Goal: Information Seeking & Learning: Understand process/instructions

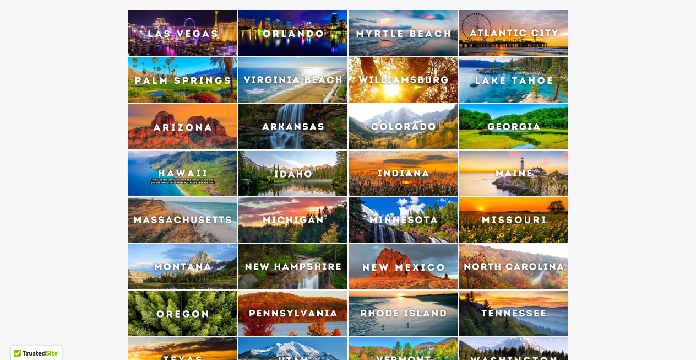
scroll to position [2149, 0]
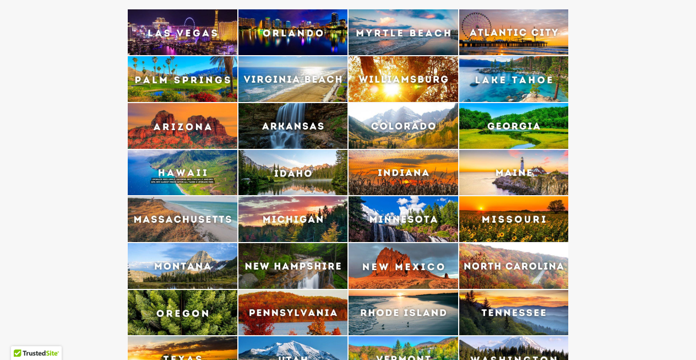
click at [302, 336] on img at bounding box center [293, 359] width 110 height 46
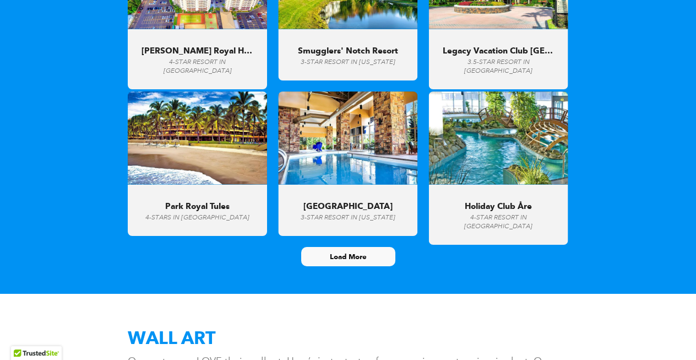
scroll to position [3618, 0]
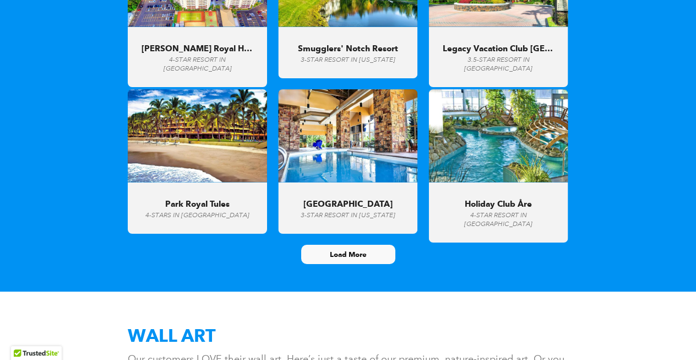
click at [332, 250] on span "Load More" at bounding box center [348, 254] width 37 height 9
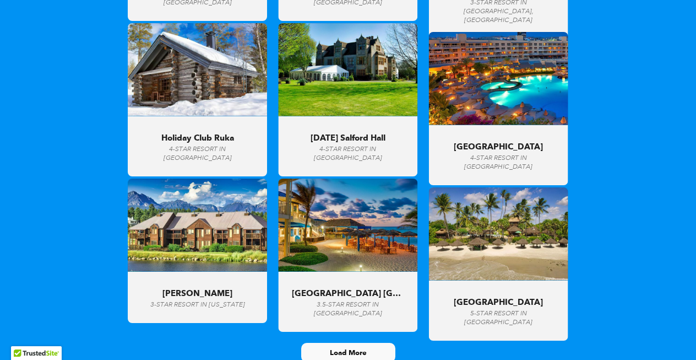
scroll to position [4481, 0]
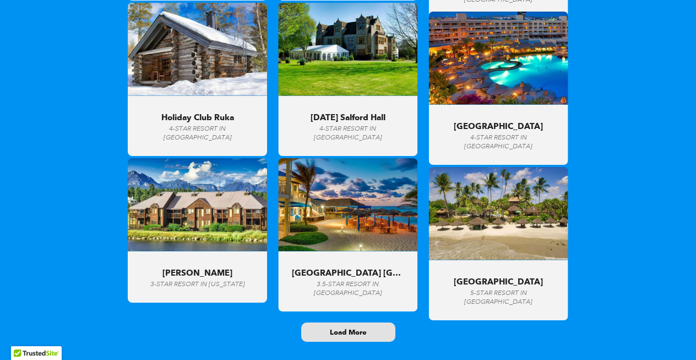
click at [344, 323] on span "Load More" at bounding box center [348, 332] width 93 height 18
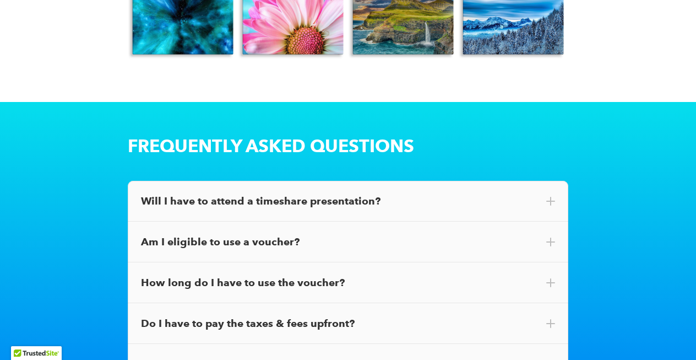
scroll to position [5553, 0]
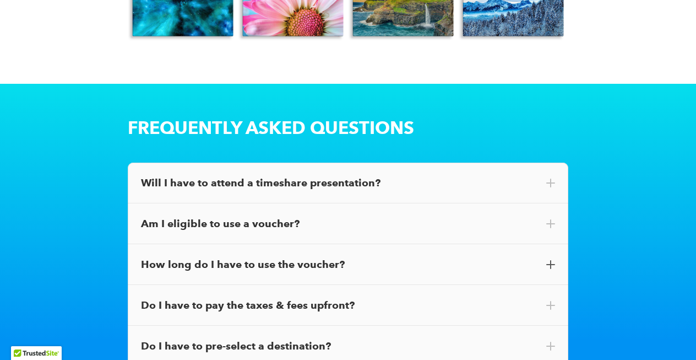
click at [299, 257] on div "How long do I have to use the voucher?" at bounding box center [348, 264] width 414 height 14
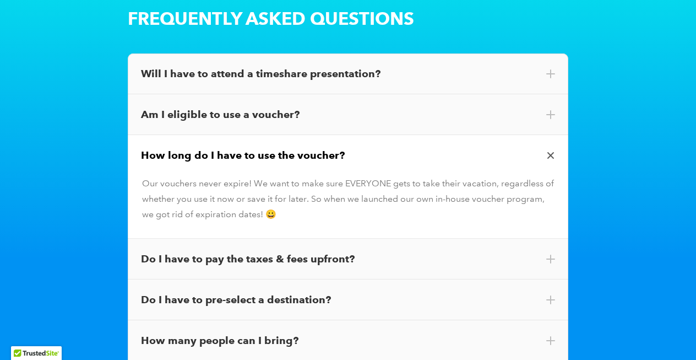
scroll to position [5668, 0]
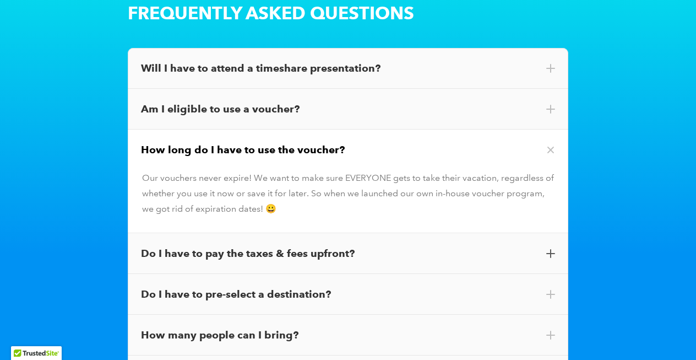
click at [297, 246] on div "Do I have to pay the taxes & fees upfront?" at bounding box center [348, 253] width 414 height 14
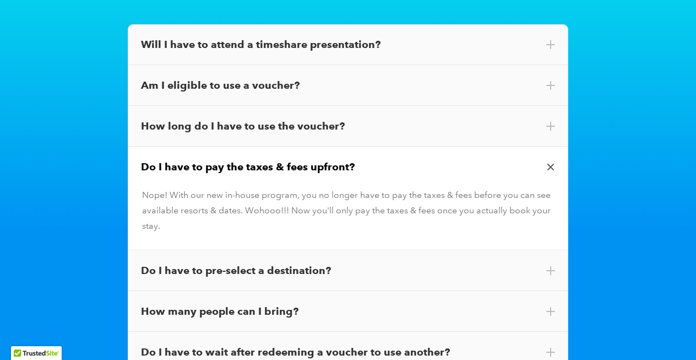
scroll to position [5713, 0]
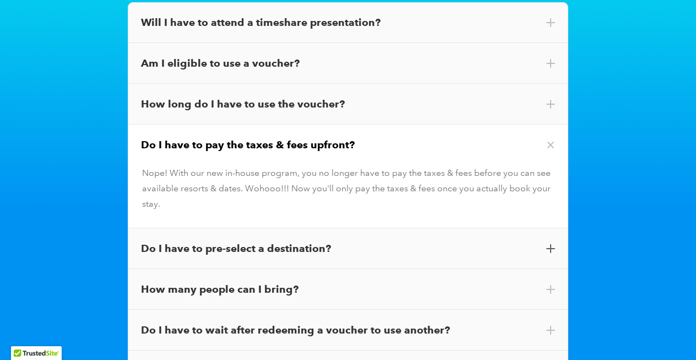
click at [291, 241] on div "Do I have to pre-select a destination?" at bounding box center [348, 248] width 414 height 14
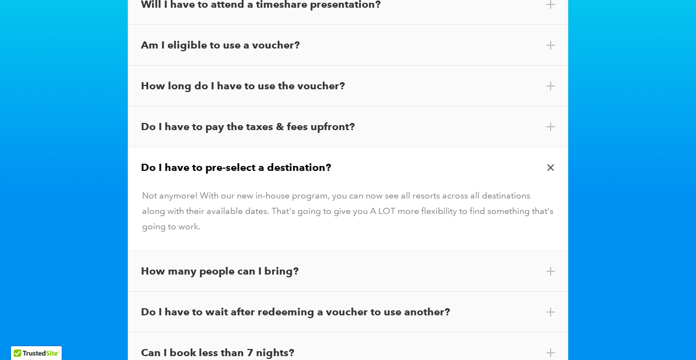
scroll to position [5747, 0]
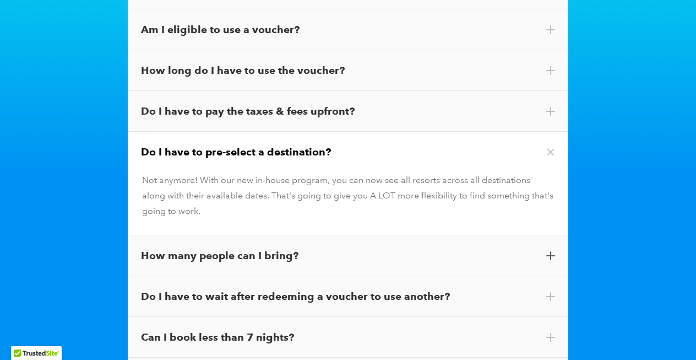
click at [288, 248] on div "How many people can I bring?" at bounding box center [348, 255] width 414 height 14
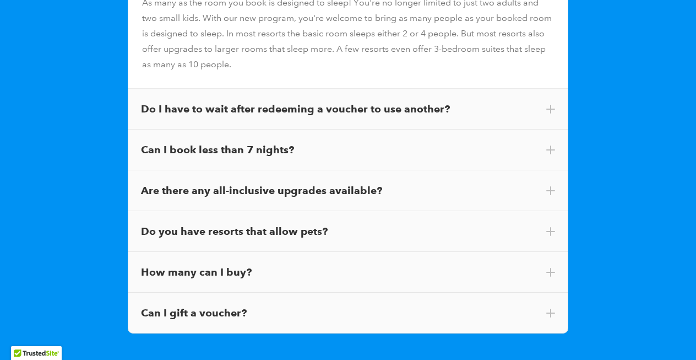
scroll to position [5977, 0]
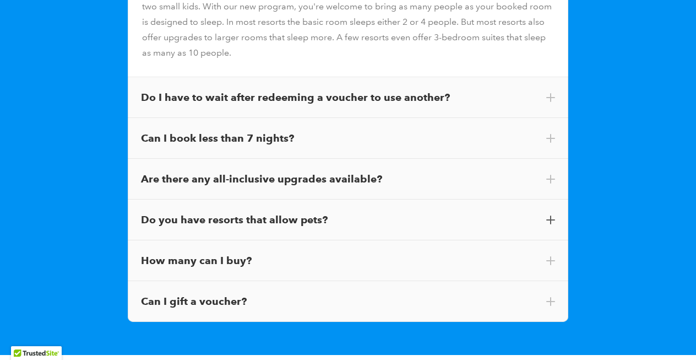
click at [263, 213] on div "Do you have resorts that allow pets?" at bounding box center [348, 220] width 414 height 14
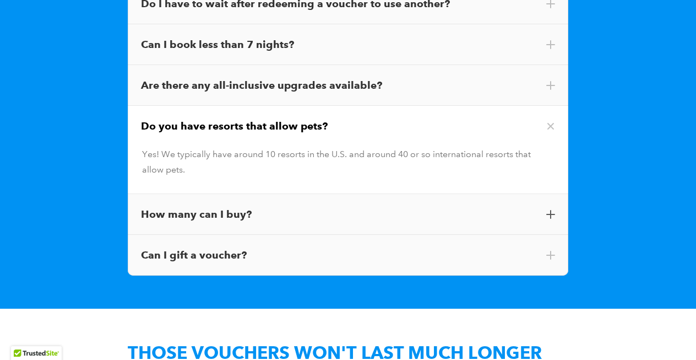
click at [259, 207] on div "How many can I buy?" at bounding box center [348, 214] width 414 height 14
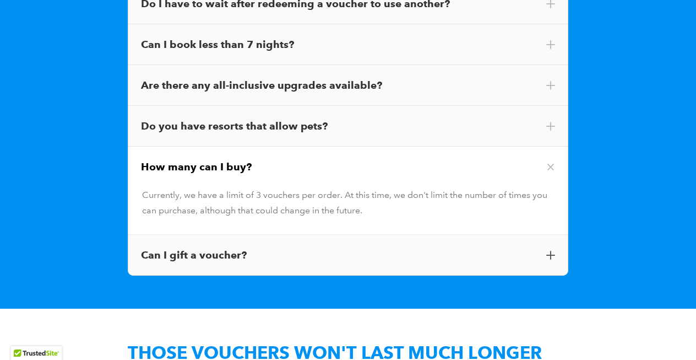
click at [239, 248] on div "Can I gift a voucher?" at bounding box center [348, 255] width 414 height 14
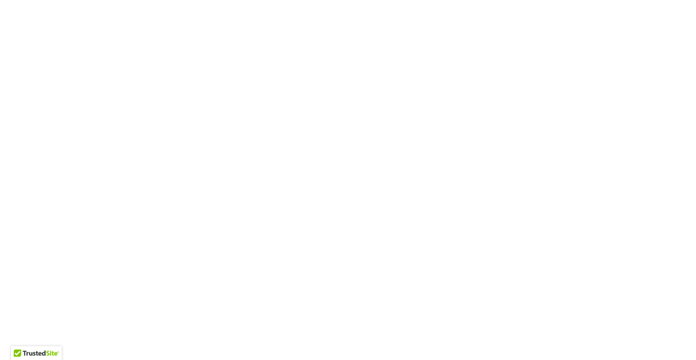
scroll to position [6991, 0]
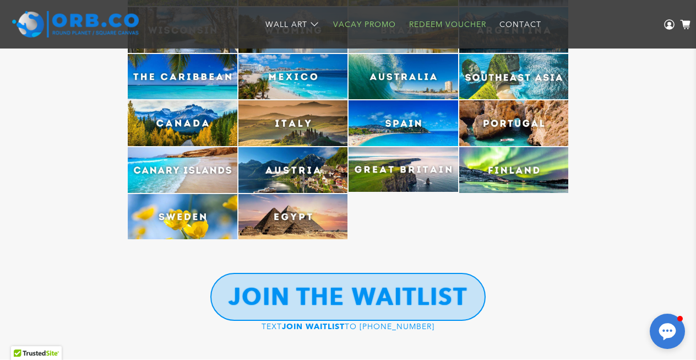
scroll to position [3048, 0]
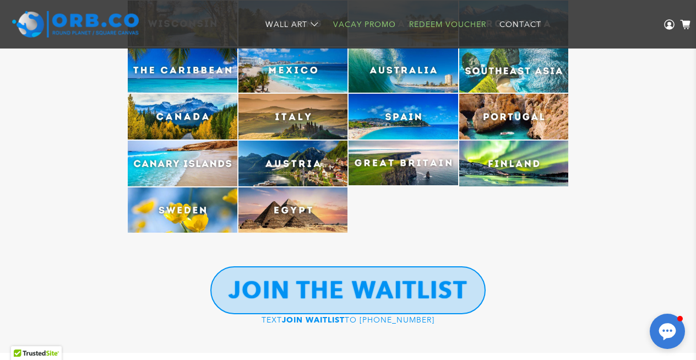
click at [447, 18] on link "Redeem Voucher" at bounding box center [448, 24] width 90 height 29
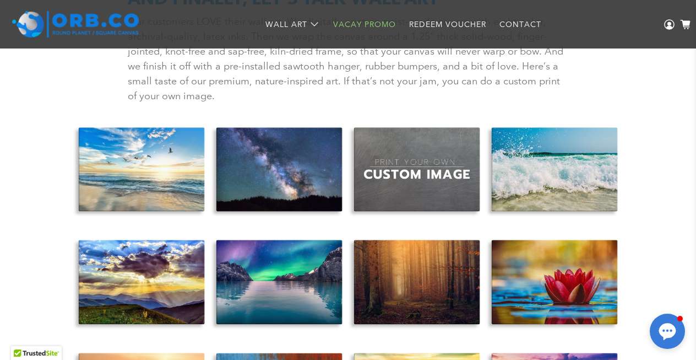
scroll to position [5691, 0]
